Goal: Entertainment & Leisure: Consume media (video, audio)

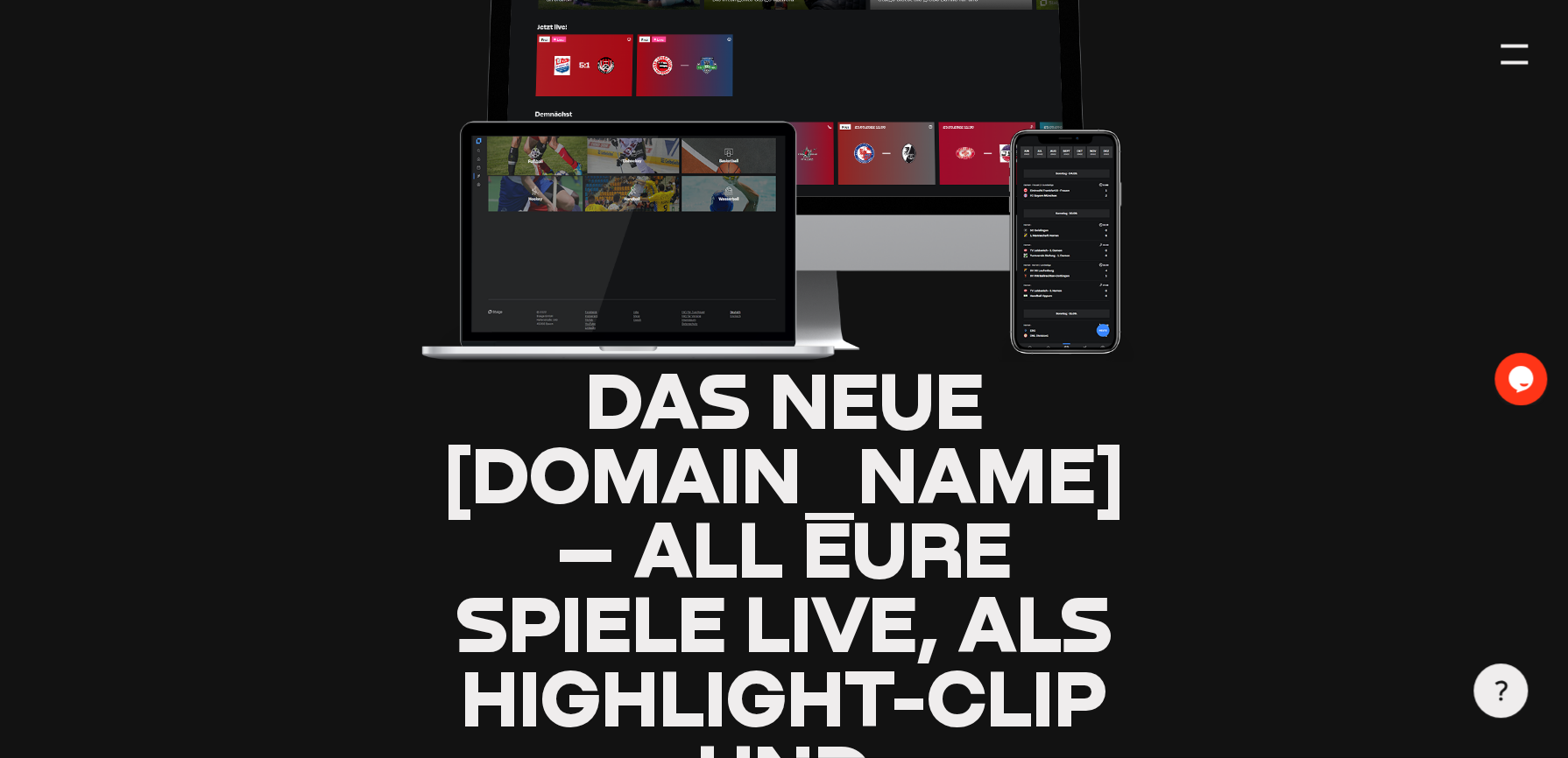
type input "0.8"
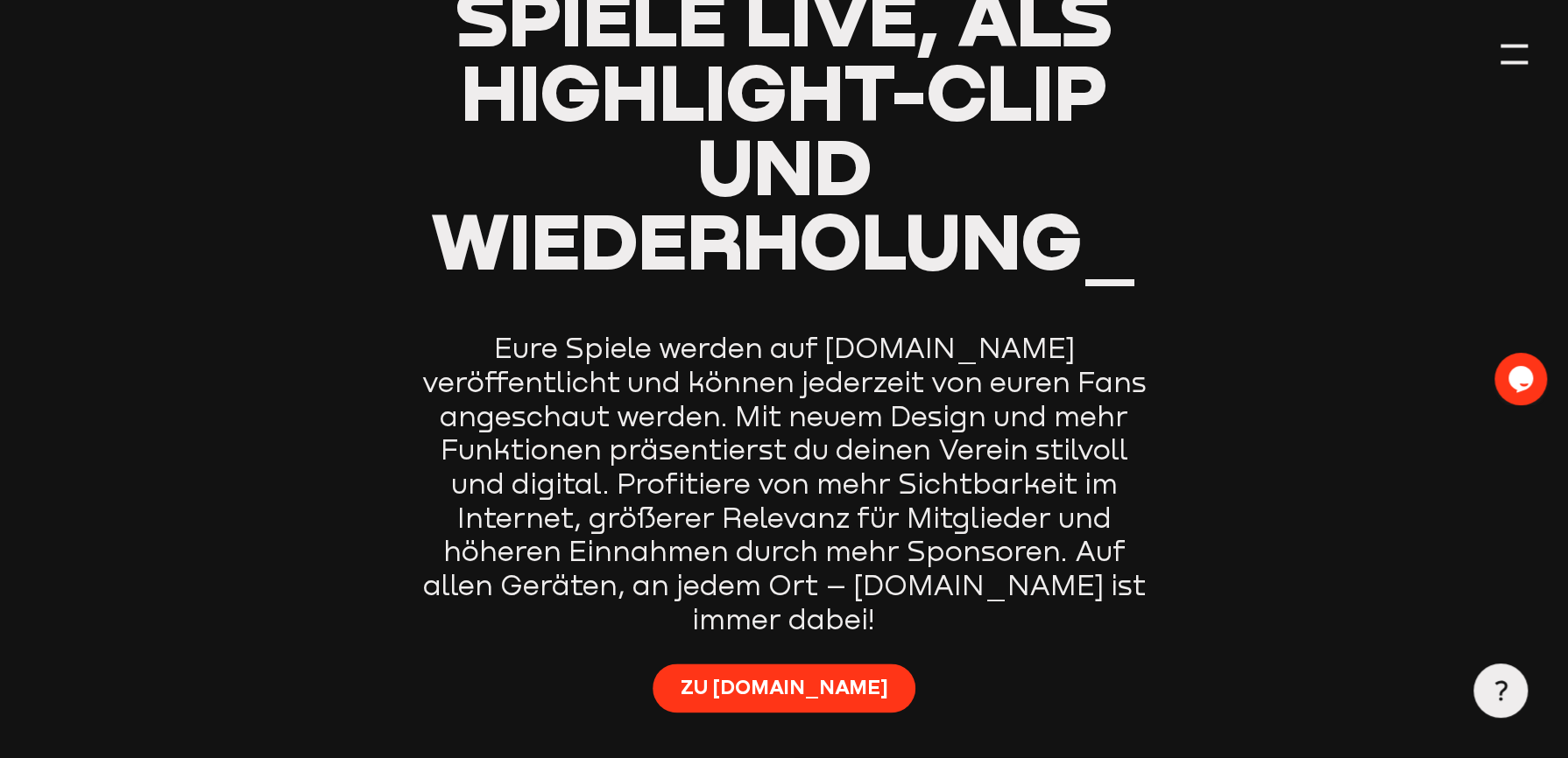
scroll to position [963, 0]
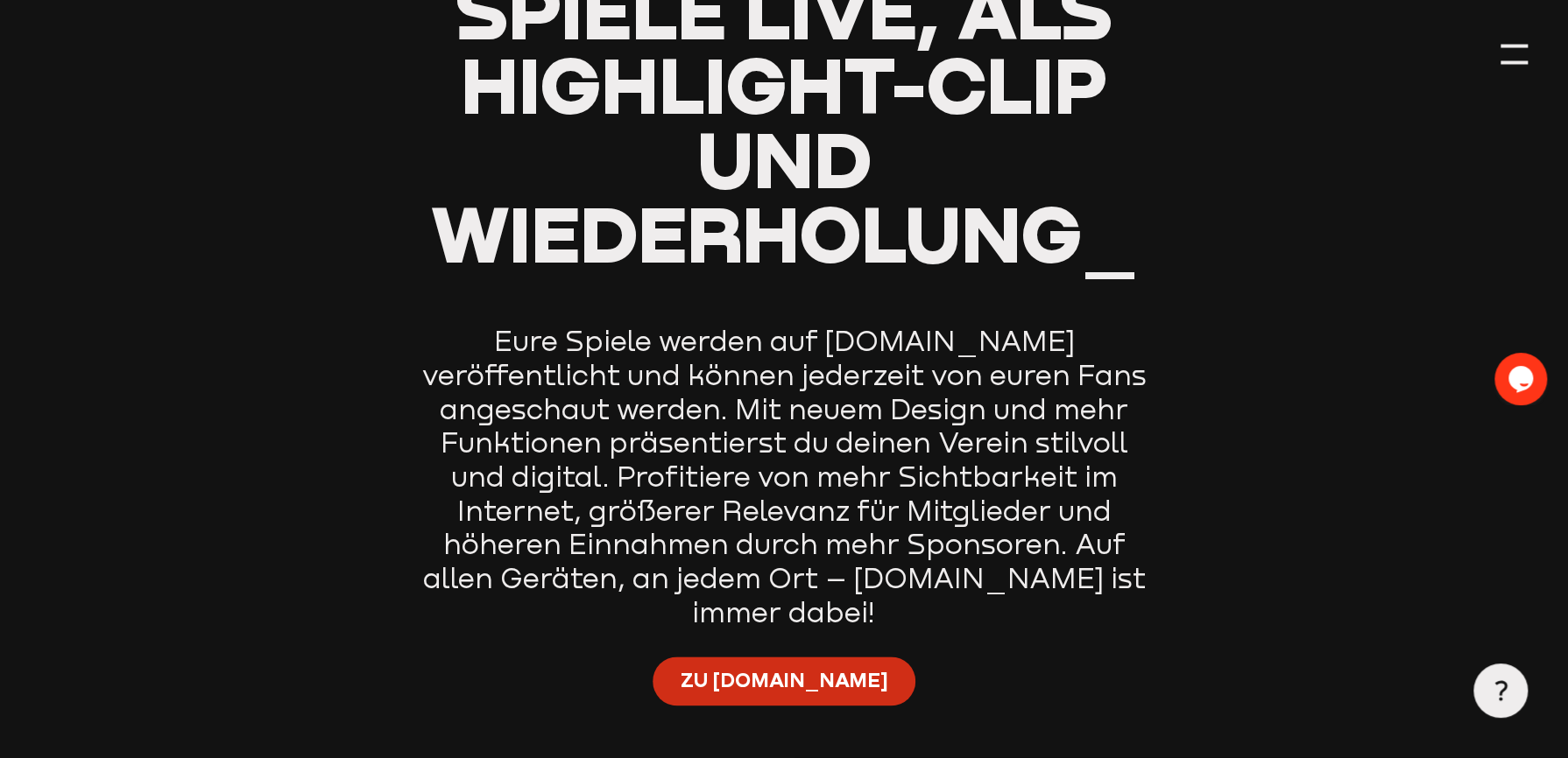
click at [805, 666] on span "Zu [DOMAIN_NAME]" at bounding box center [784, 680] width 207 height 27
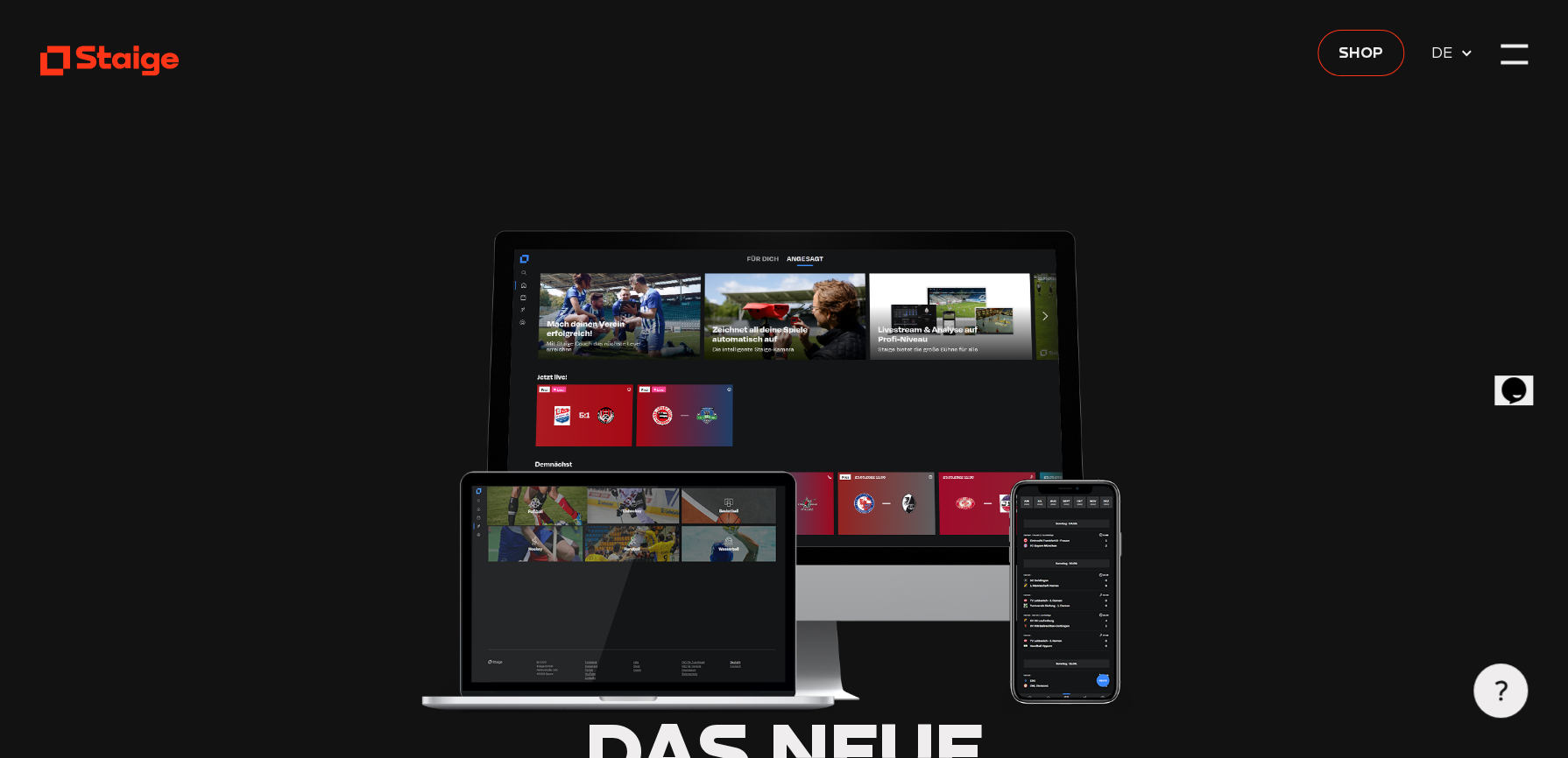
type input "0.8"
click at [568, 410] on img at bounding box center [784, 465] width 733 height 496
click at [660, 409] on img at bounding box center [784, 465] width 733 height 496
drag, startPoint x: 660, startPoint y: 409, endPoint x: 638, endPoint y: 371, distance: 43.9
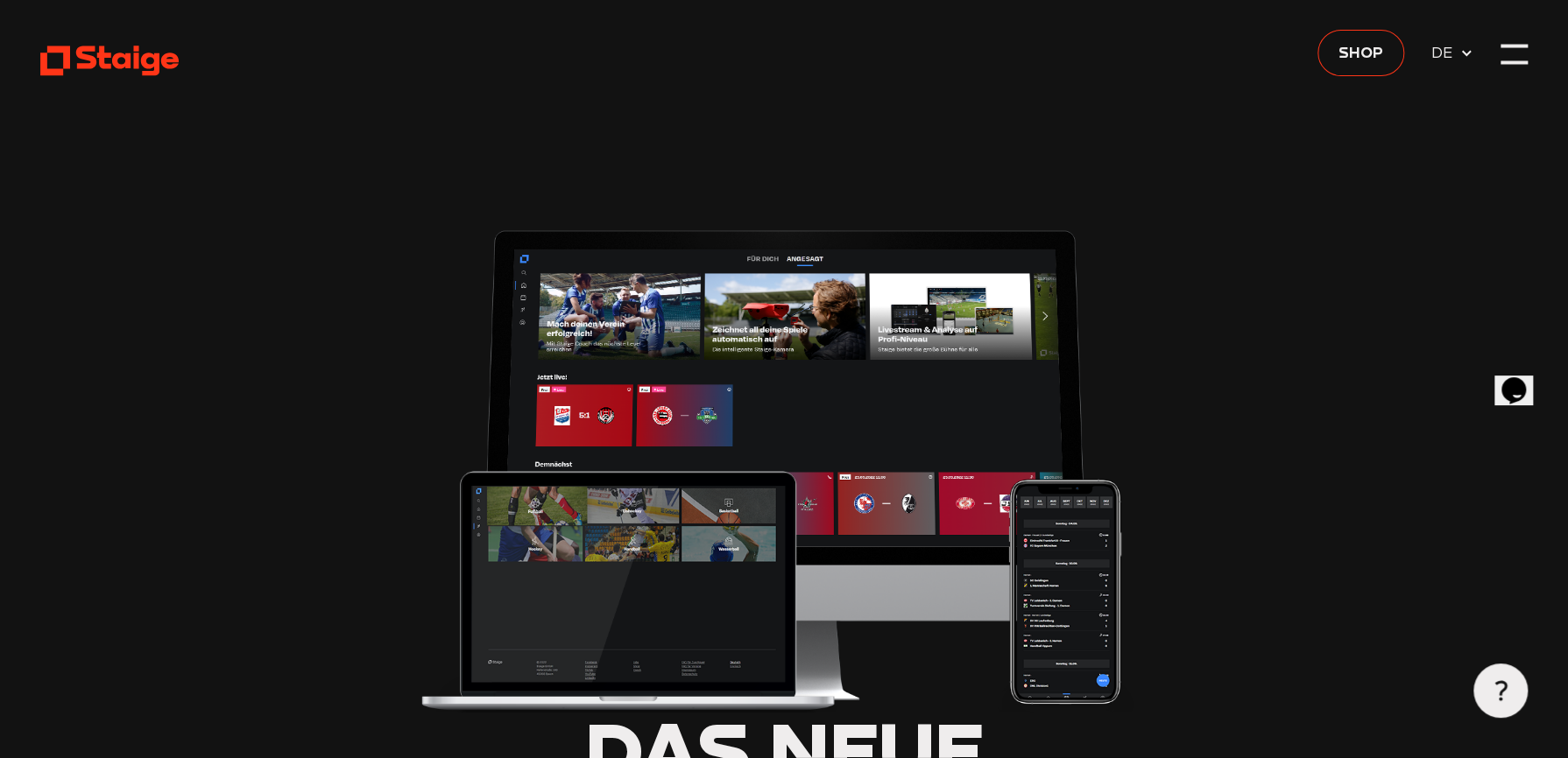
click at [660, 408] on img at bounding box center [784, 465] width 733 height 496
click at [622, 321] on img at bounding box center [784, 465] width 733 height 496
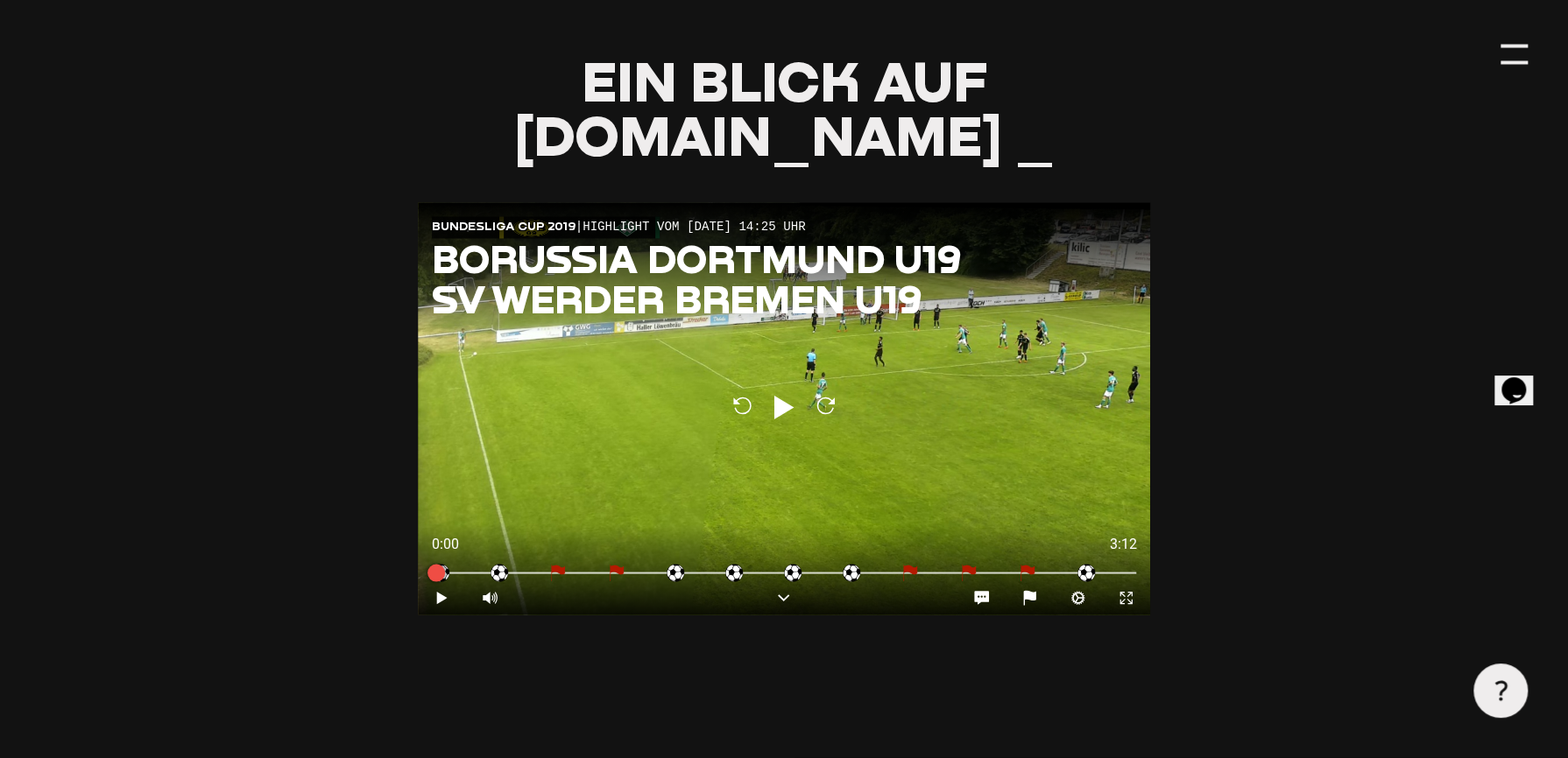
scroll to position [1751, 0]
click at [775, 393] on icon at bounding box center [784, 409] width 26 height 32
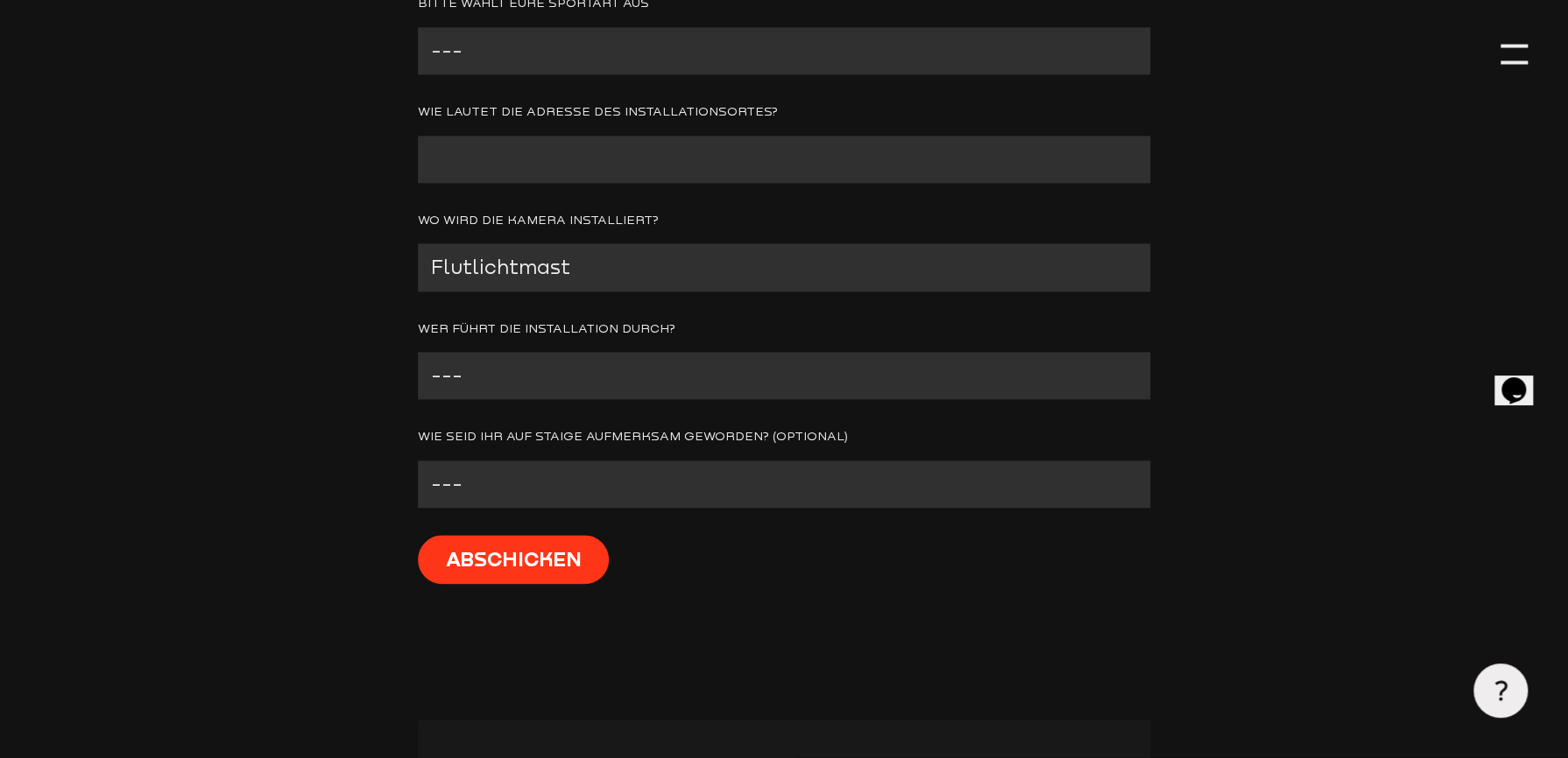
scroll to position [1314, 0]
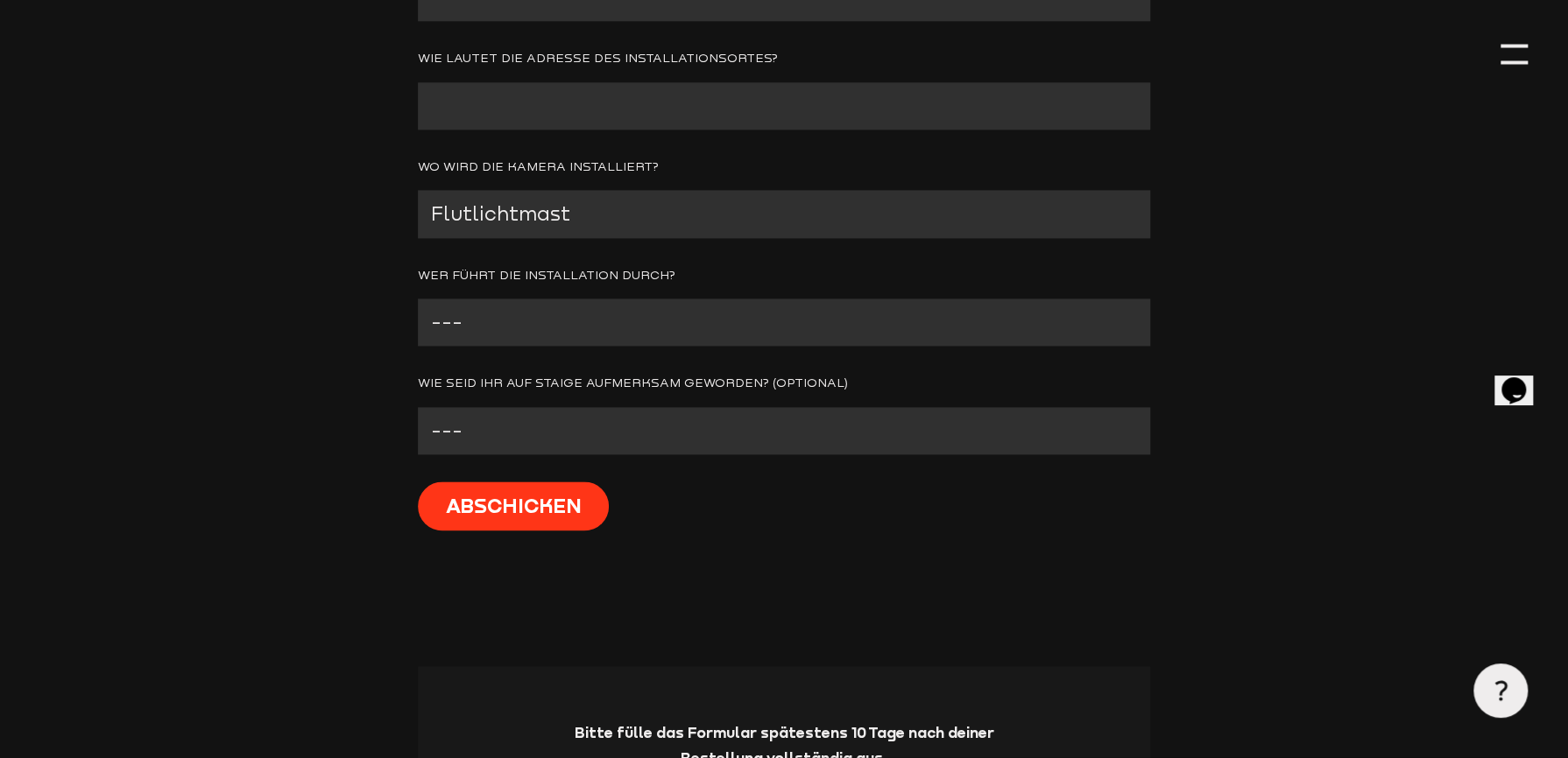
click at [362, 624] on section "Vereinsname E-Mail Wer ist die Kontaktperson vor Ort? (technisch, baulich) Bitt…" at bounding box center [784, 140] width 1487 height 1051
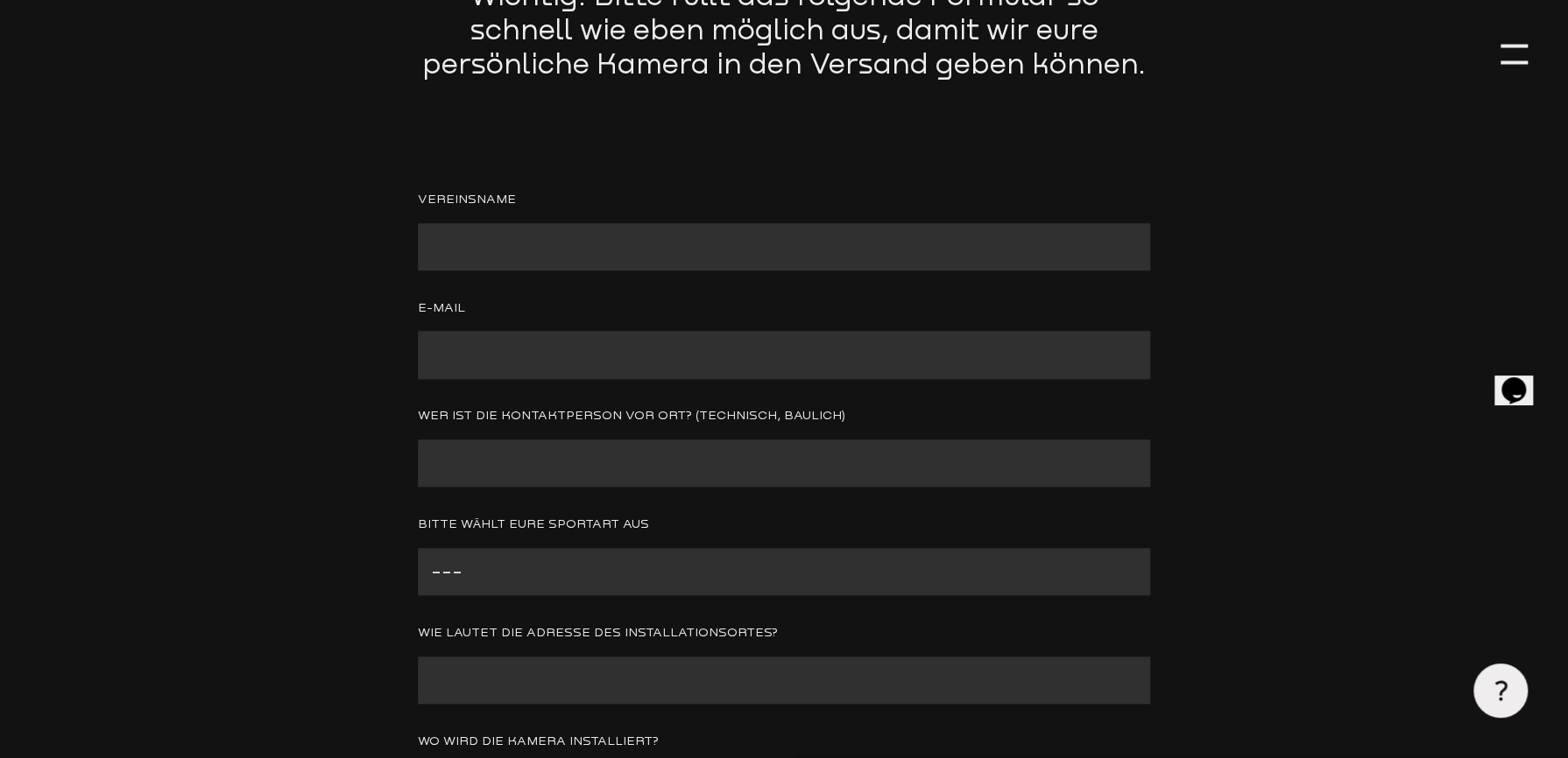
scroll to position [438, 0]
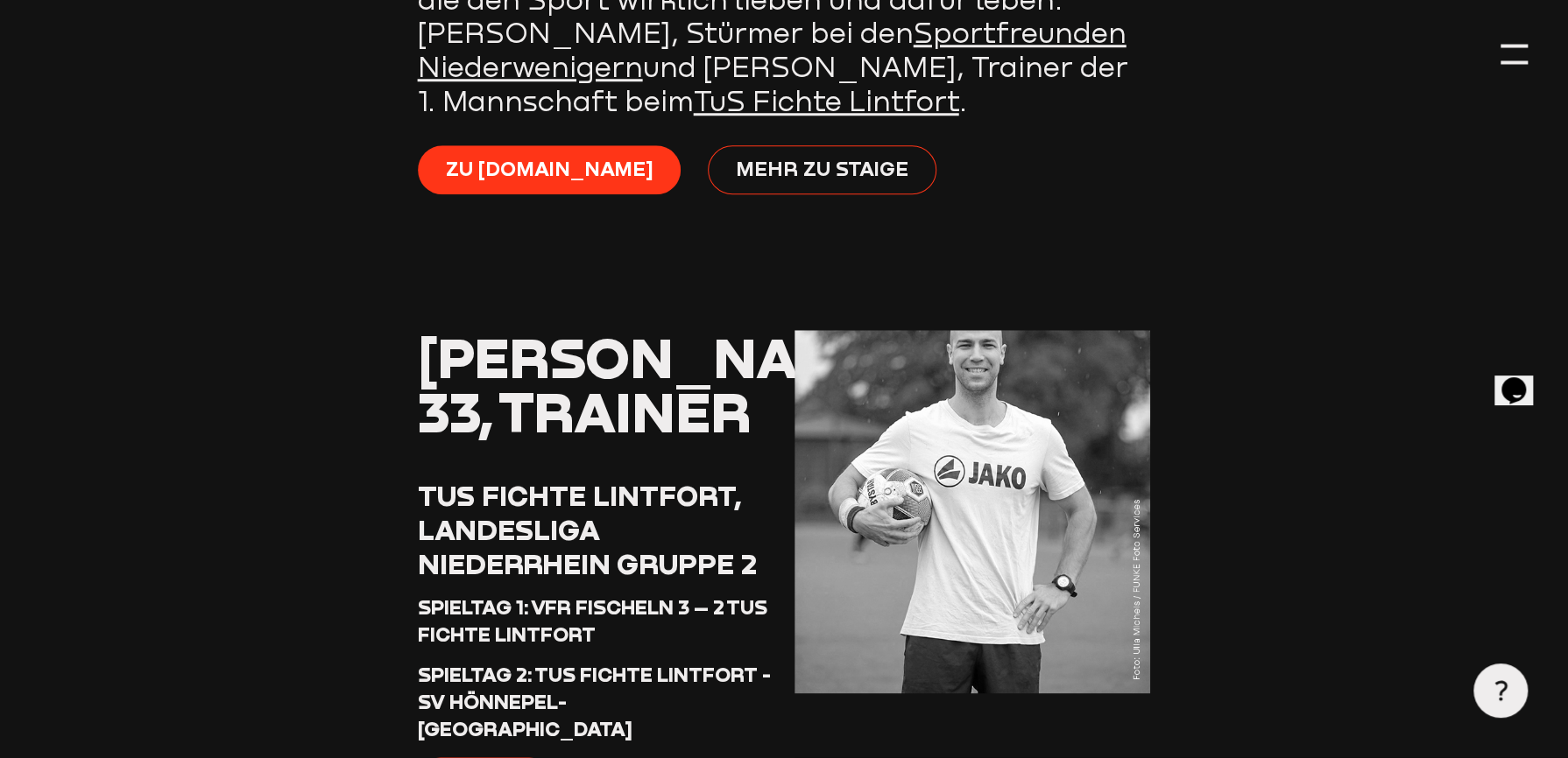
scroll to position [1050, 0]
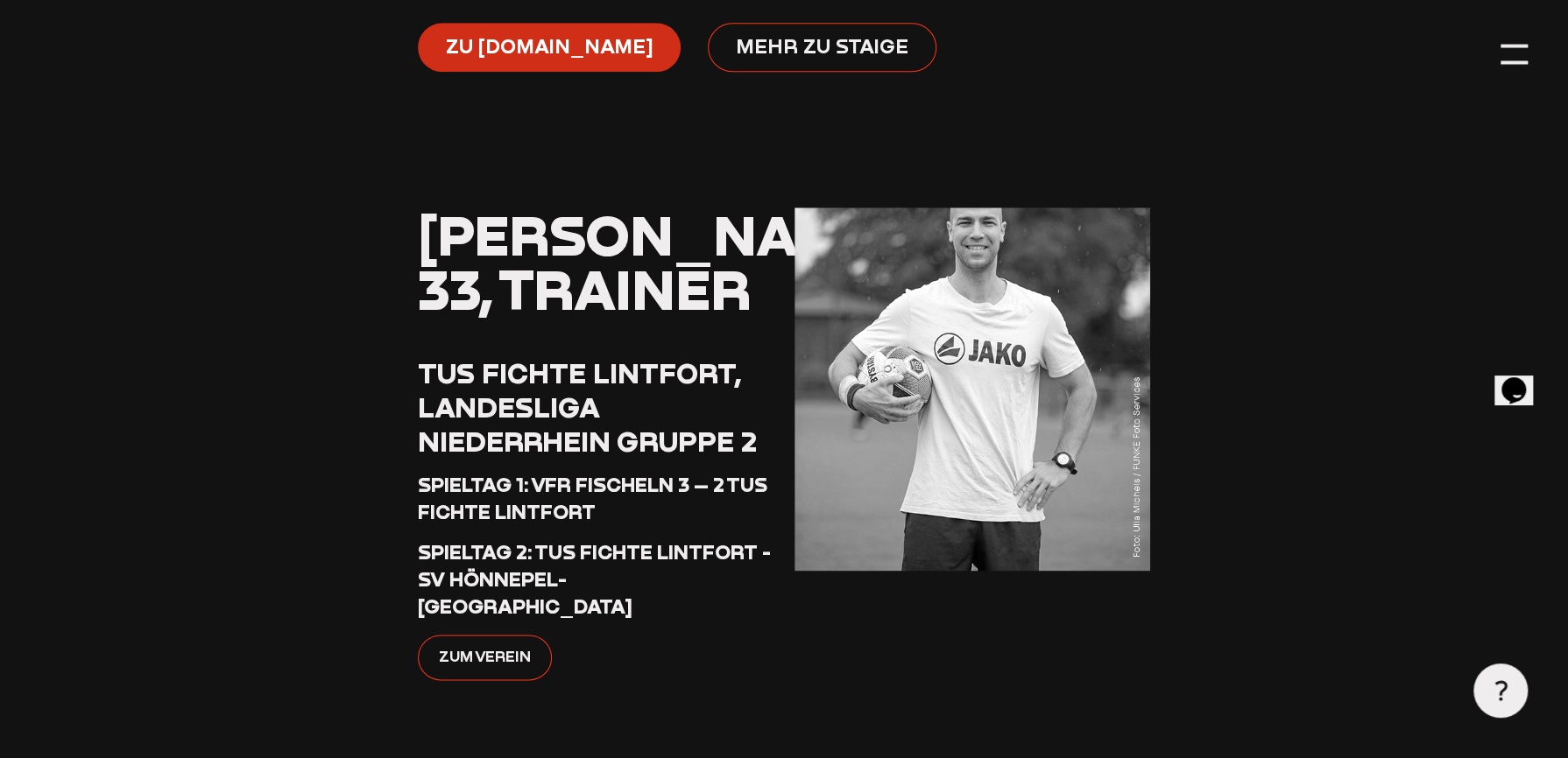
click at [490, 55] on span "Zu [DOMAIN_NAME]" at bounding box center [548, 45] width 207 height 27
